Goal: Complete application form

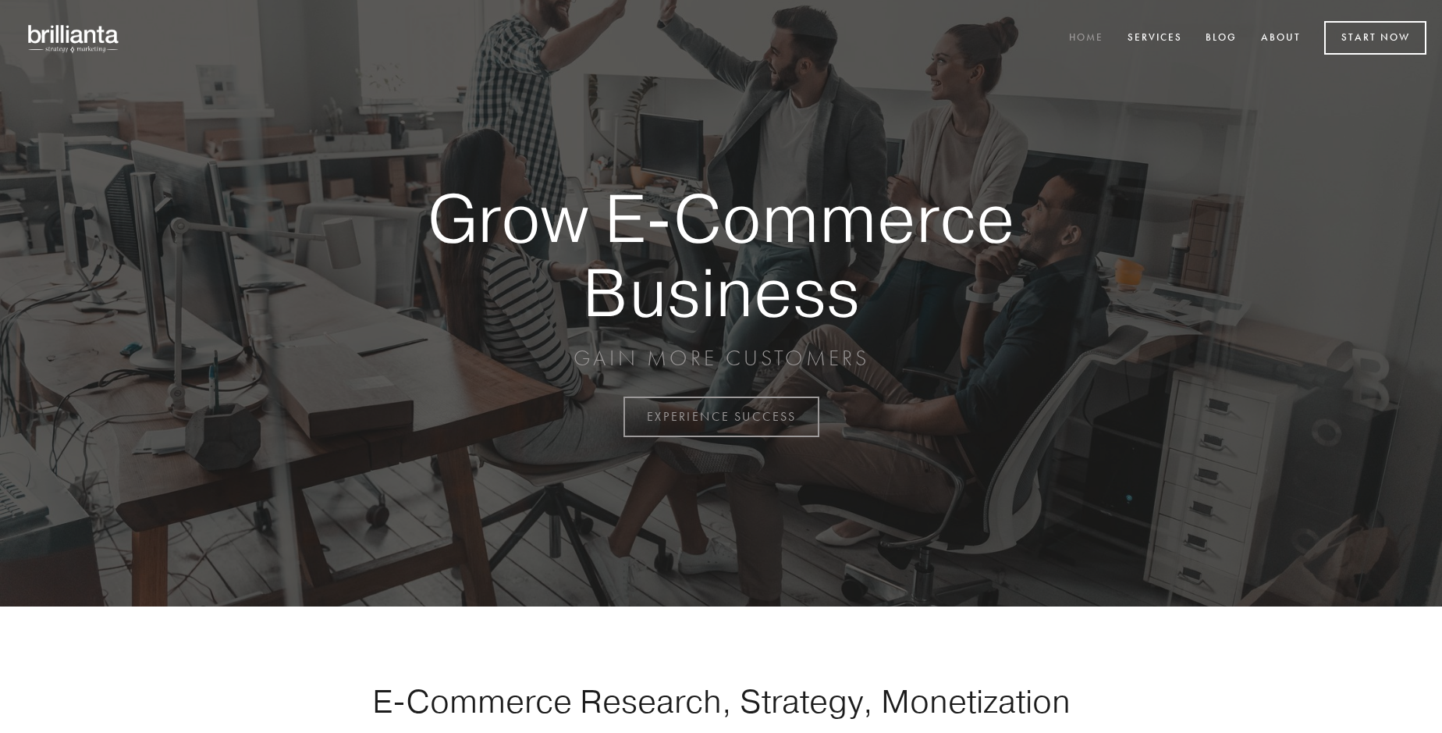
scroll to position [4091, 0]
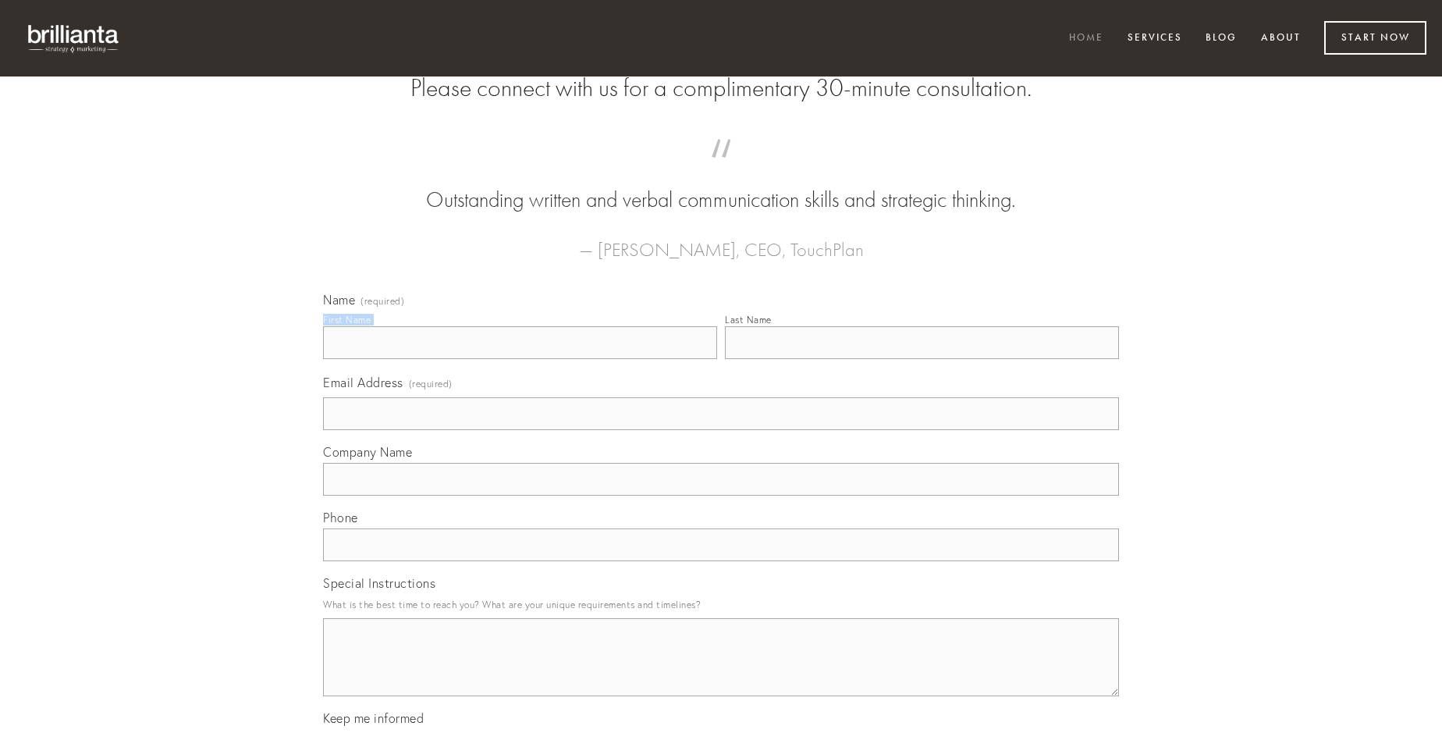
type input "[PERSON_NAME]"
click at [922, 359] on input "Last Name" at bounding box center [922, 342] width 394 height 33
type input "[PERSON_NAME]"
click at [721, 430] on input "Email Address (required)" at bounding box center [721, 413] width 796 height 33
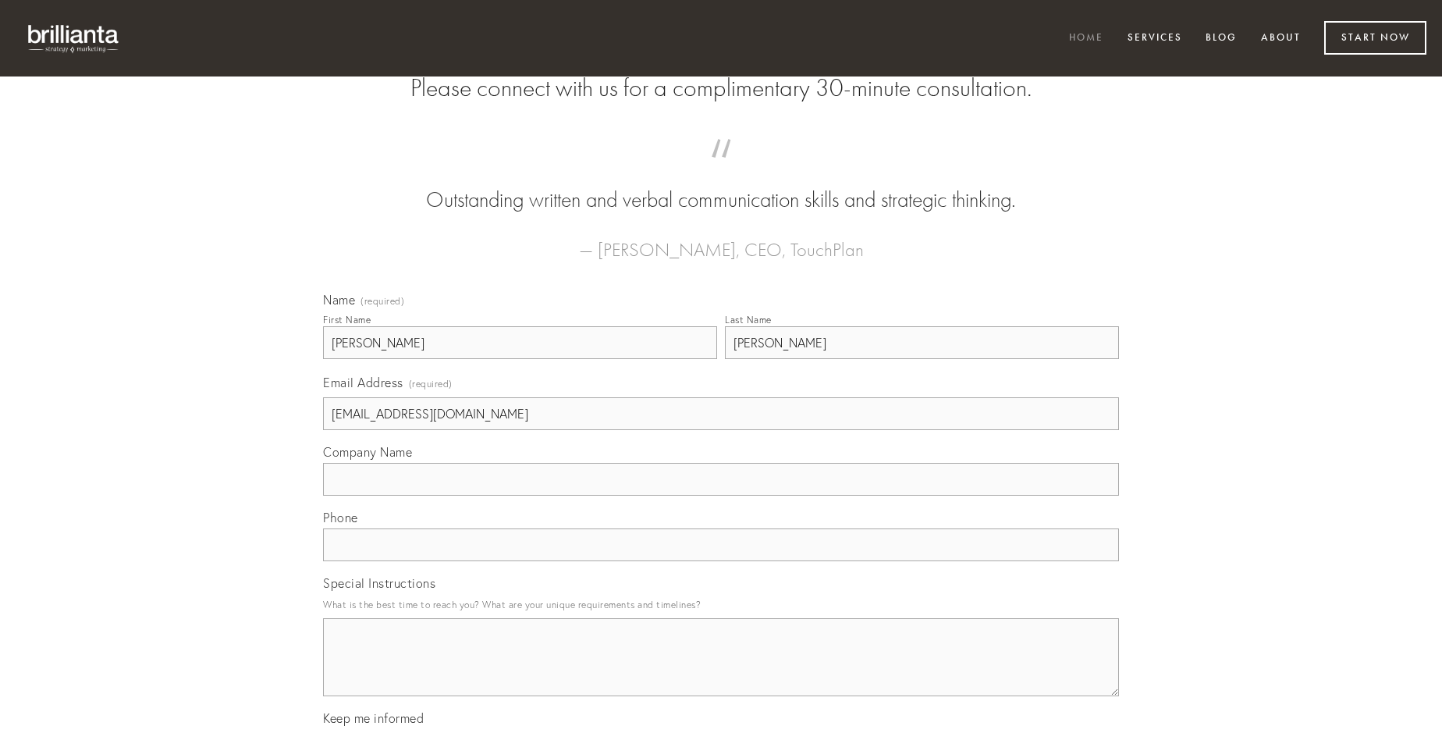
type input "[EMAIL_ADDRESS][DOMAIN_NAME]"
click at [721, 496] on input "Company Name" at bounding box center [721, 479] width 796 height 33
type input "vita"
click at [721, 561] on input "text" at bounding box center [721, 544] width 796 height 33
click at [721, 671] on textarea "Special Instructions" at bounding box center [721, 657] width 796 height 78
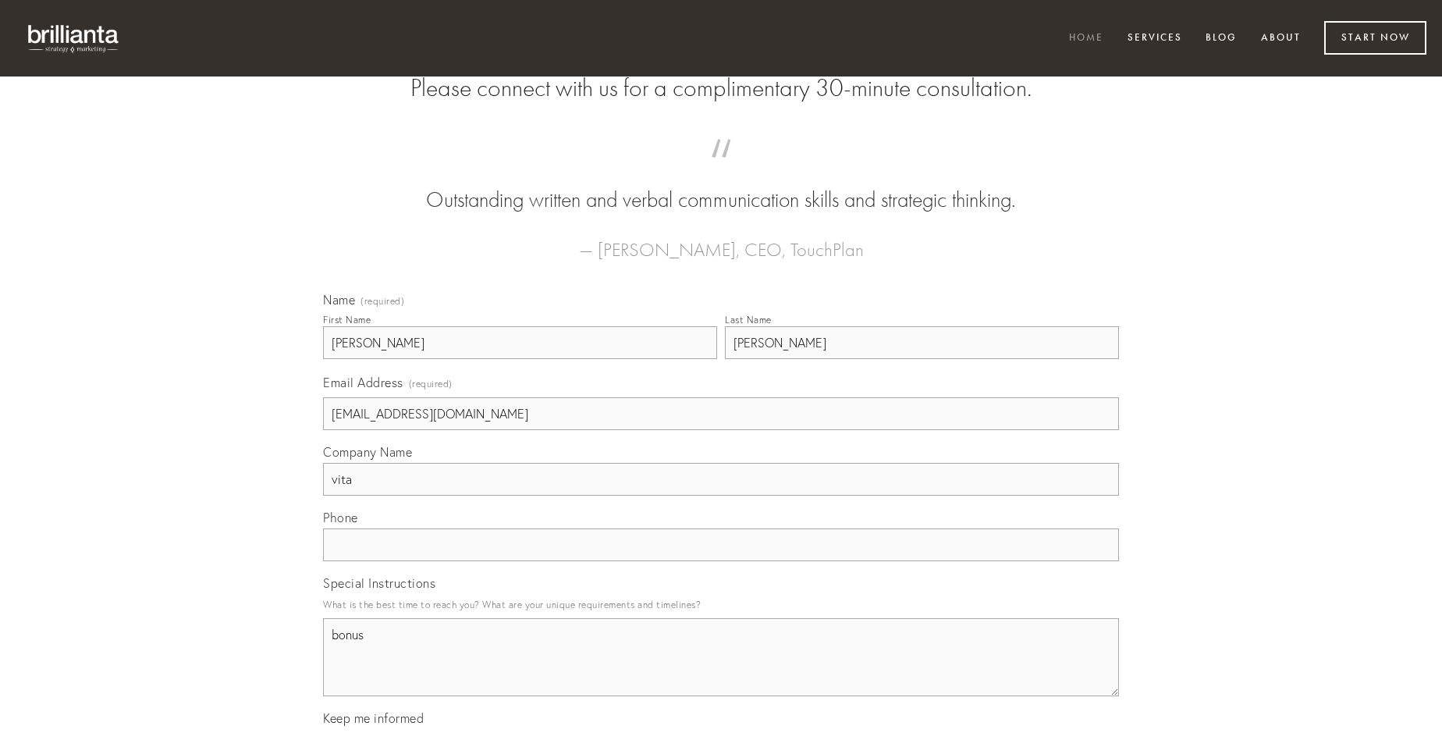
type textarea "bonus"
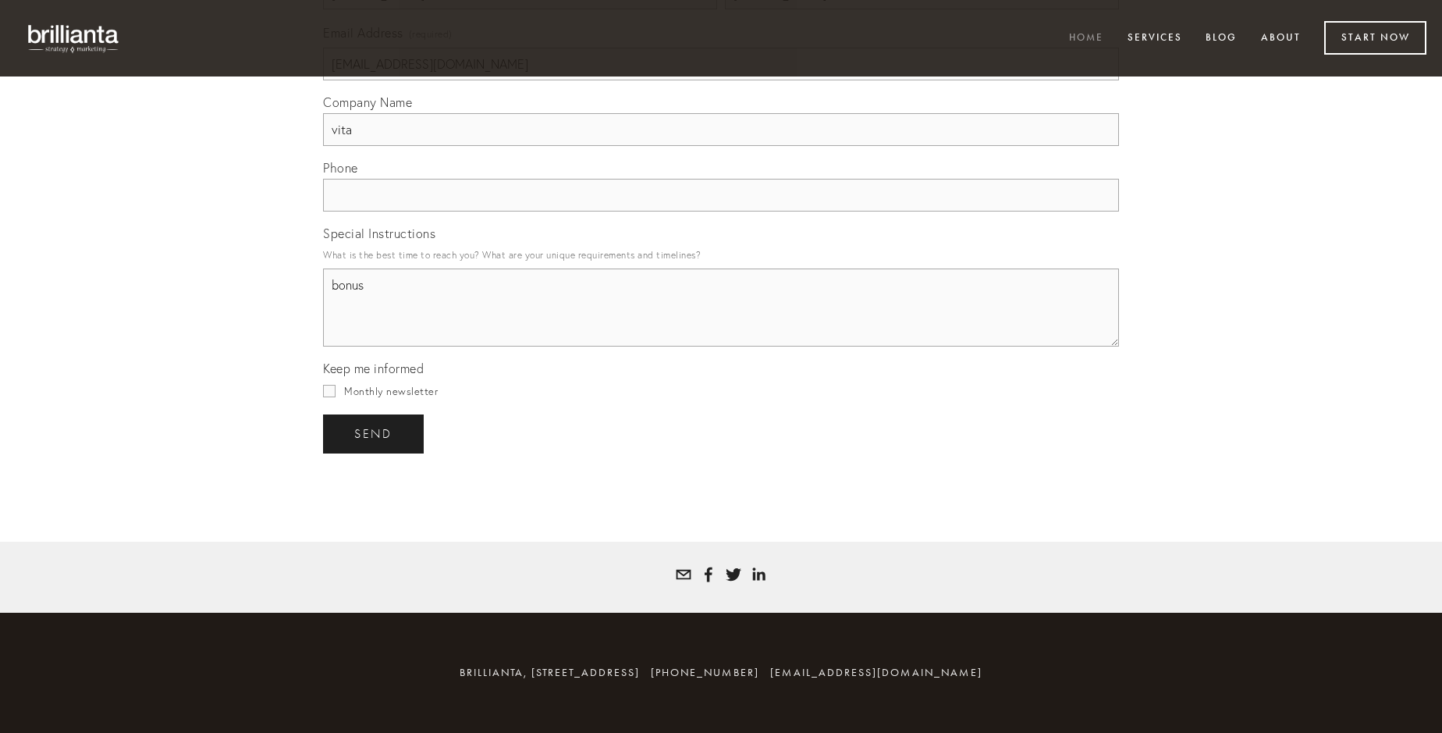
click at [375, 433] on span "send" at bounding box center [373, 434] width 38 height 14
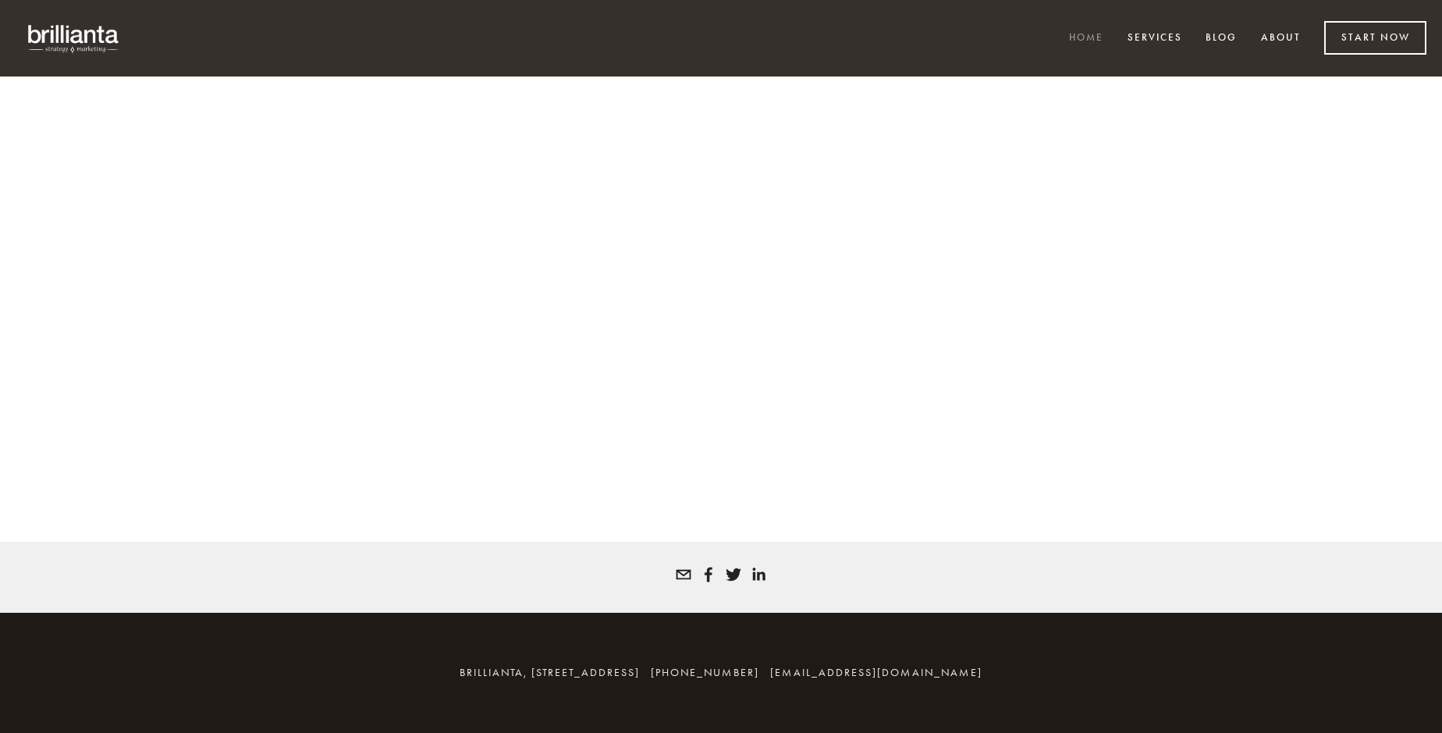
scroll to position [4070, 0]
